Goal: Information Seeking & Learning: Learn about a topic

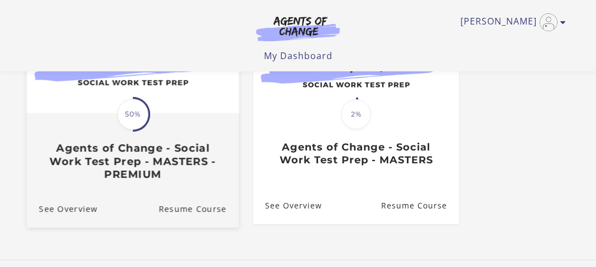
click at [133, 122] on span "50%" at bounding box center [132, 114] width 31 height 31
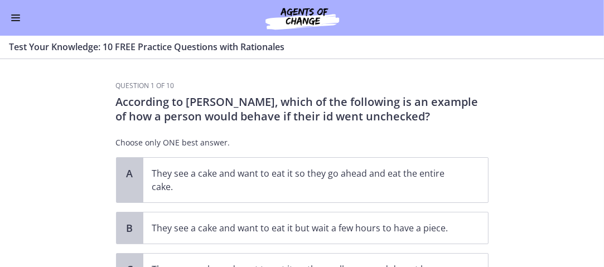
click at [16, 17] on span "Enable menu" at bounding box center [15, 17] width 9 height 1
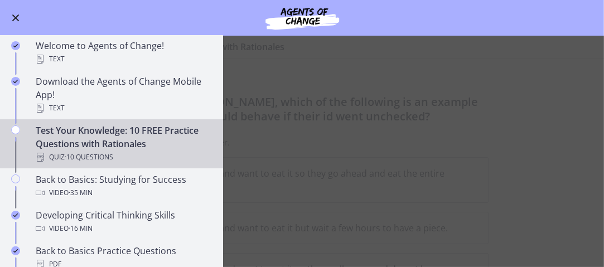
scroll to position [167, 0]
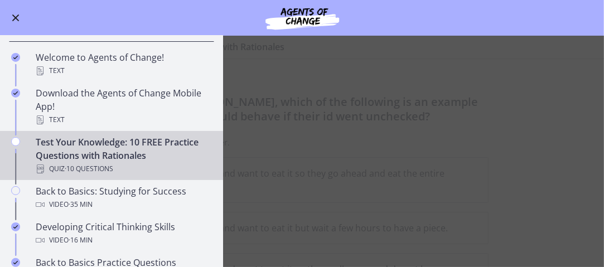
click at [113, 152] on div "Test Your Knowledge: 10 FREE Practice Questions with Rationales Quiz · 10 Quest…" at bounding box center [123, 156] width 174 height 40
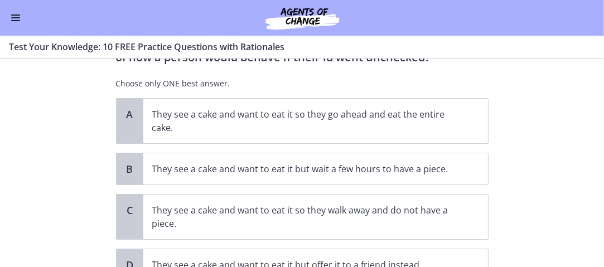
scroll to position [0, 0]
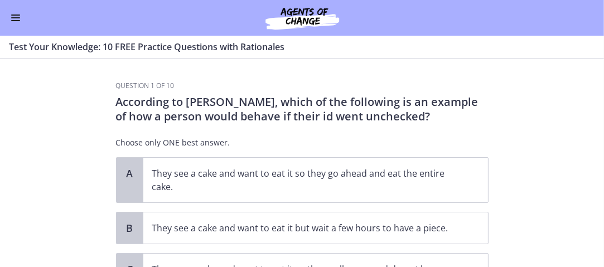
click at [13, 16] on button "Enable menu" at bounding box center [15, 17] width 13 height 13
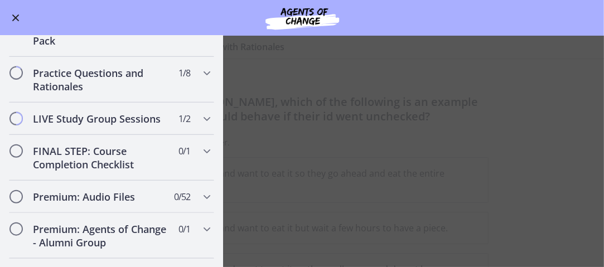
scroll to position [919, 0]
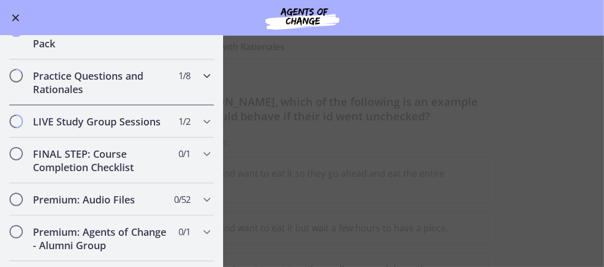
click at [200, 83] on icon "Chapters" at bounding box center [206, 75] width 13 height 13
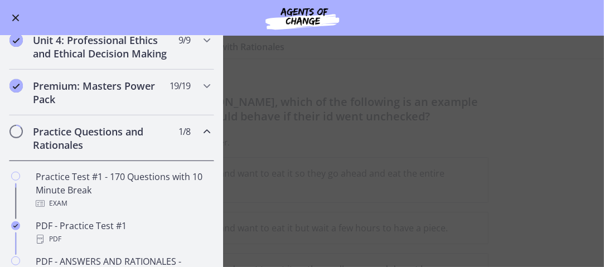
scroll to position [625, 0]
